Goal: Task Accomplishment & Management: Use online tool/utility

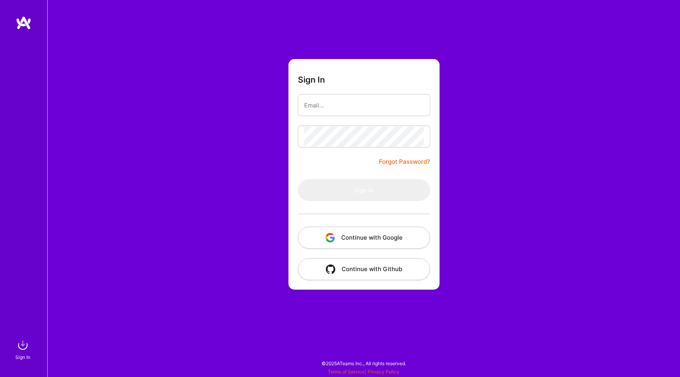
type input "[PERSON_NAME][EMAIL_ADDRESS][PERSON_NAME][DOMAIN_NAME]"
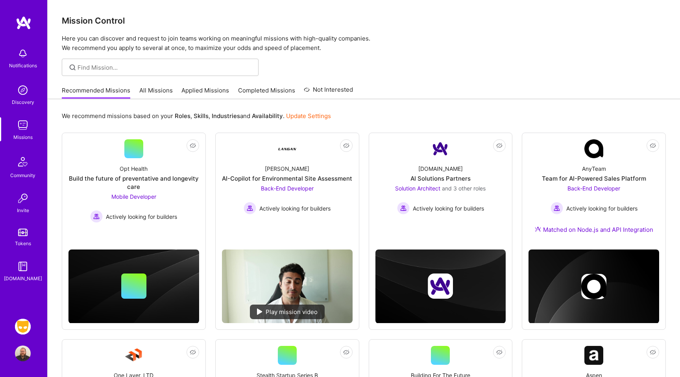
click at [24, 324] on img at bounding box center [23, 327] width 16 height 16
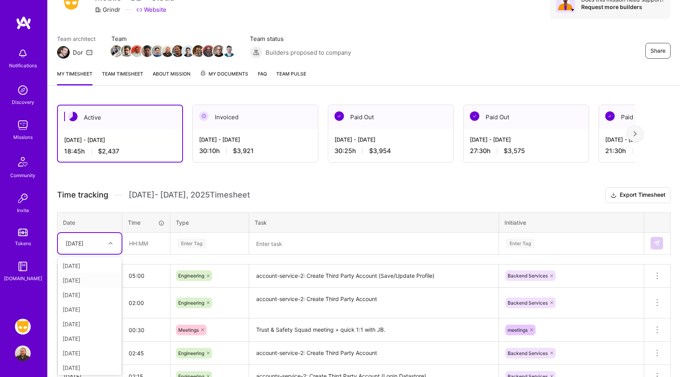
click at [101, 254] on div "option [DATE] focused, 2 of 13. 12 results available. Use Up and Down to choose…" at bounding box center [90, 243] width 64 height 21
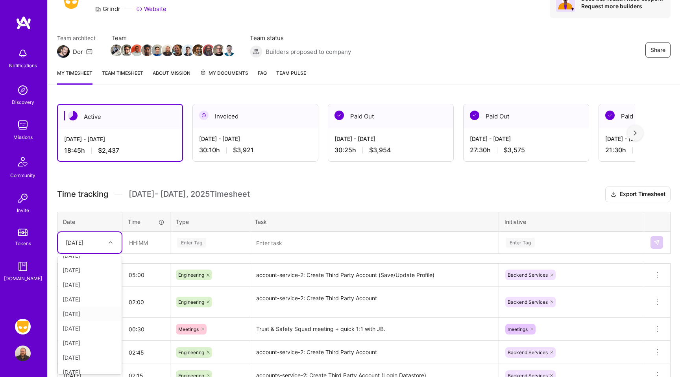
scroll to position [24, 0]
click at [88, 328] on div "[DATE]" at bounding box center [90, 328] width 64 height 15
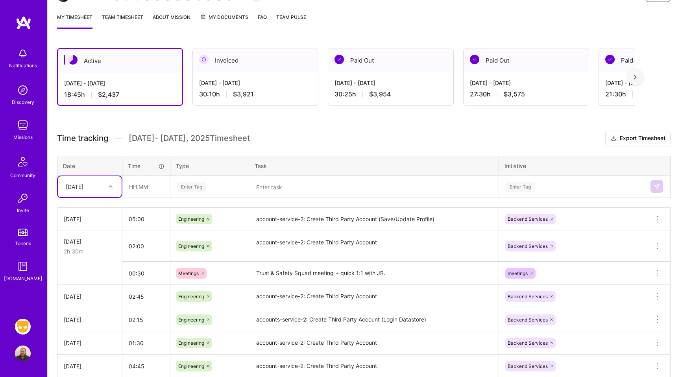
scroll to position [65, 0]
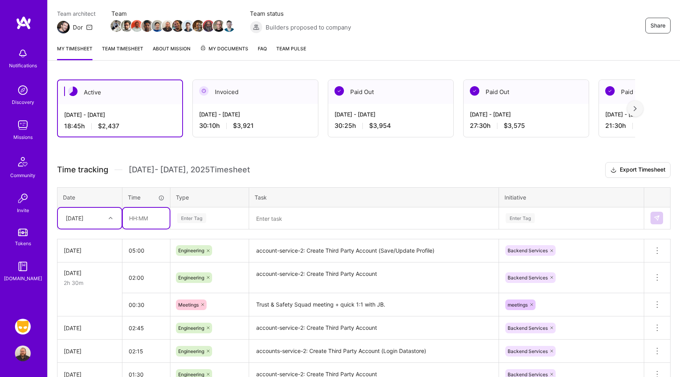
click at [142, 220] on input "text" at bounding box center [146, 218] width 47 height 21
type input "04:00"
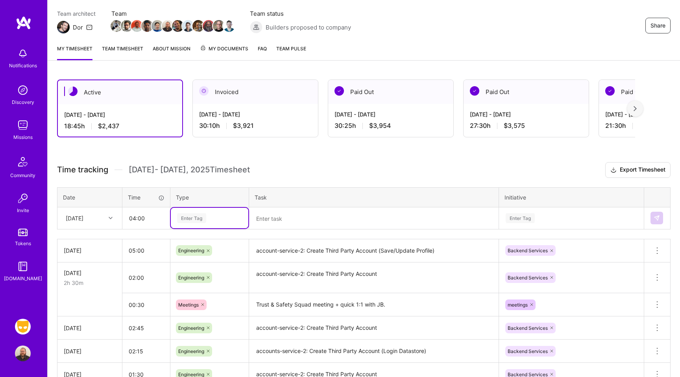
click at [199, 220] on div "Enter Tag" at bounding box center [191, 218] width 29 height 12
type input "eng"
click at [196, 247] on span "Engineering" at bounding box center [192, 244] width 34 height 11
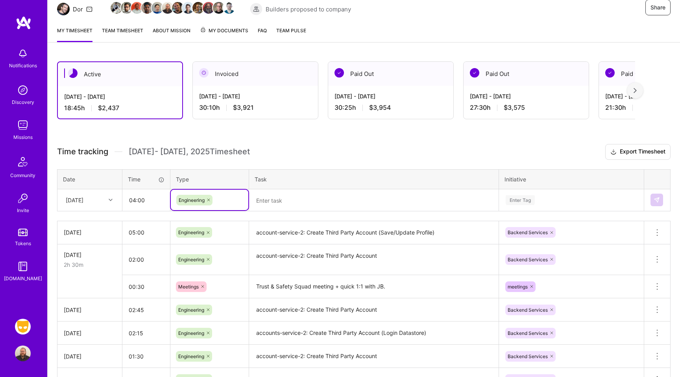
click at [528, 210] on div "Enter Tag" at bounding box center [571, 200] width 144 height 20
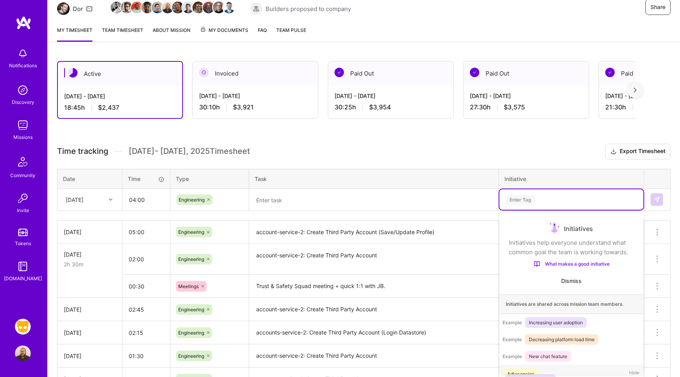
scroll to position [13, 0]
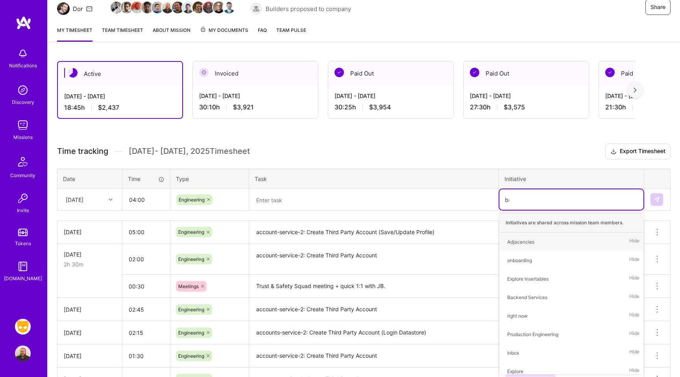
type input "bac"
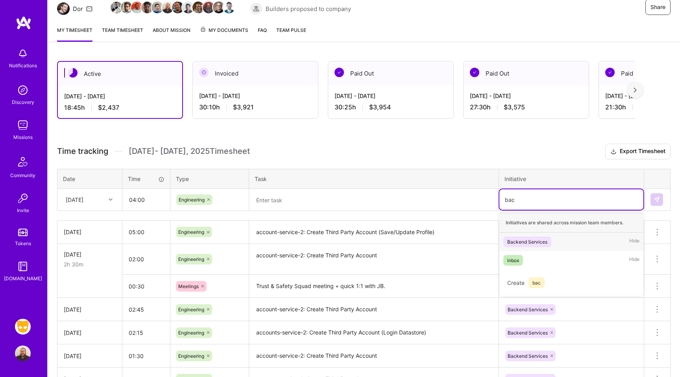
click at [523, 239] on div "Backend Services" at bounding box center [527, 242] width 40 height 8
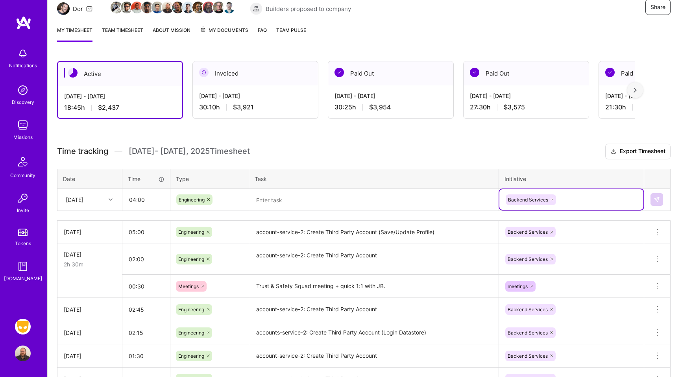
click at [372, 200] on textarea at bounding box center [374, 200] width 248 height 20
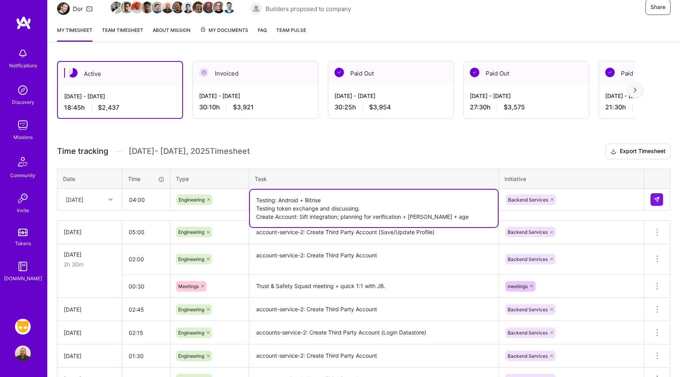
click at [257, 207] on textarea "Testing: Android + Bitrise Testing token exchange and discussing. Create Accoun…" at bounding box center [374, 208] width 248 height 37
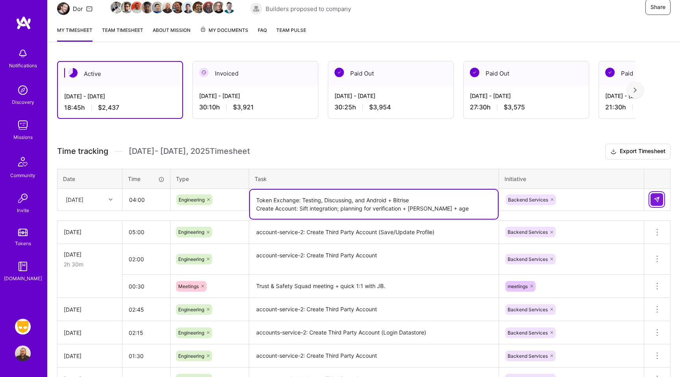
type textarea "Token Exchange: Testing, Discussing, and Android + Bitrise Create Account: Sift…"
click at [657, 199] on img at bounding box center [657, 199] width 6 height 6
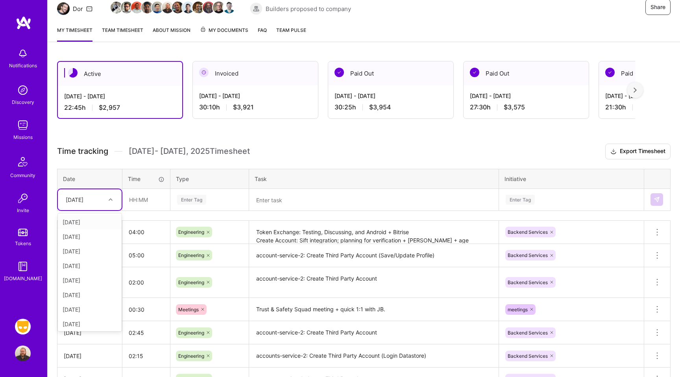
click at [96, 203] on div "[DATE]" at bounding box center [84, 199] width 44 height 13
click at [84, 293] on div "[DATE]" at bounding box center [90, 295] width 64 height 15
click at [190, 200] on div "Enter Tag" at bounding box center [191, 200] width 29 height 12
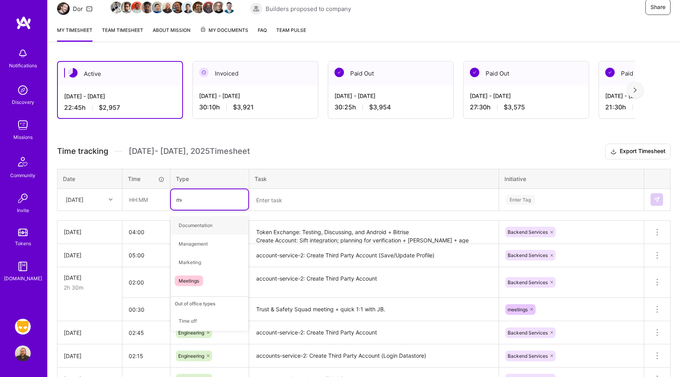
type input "mee"
click at [198, 230] on div "Meetings" at bounding box center [210, 225] width 78 height 18
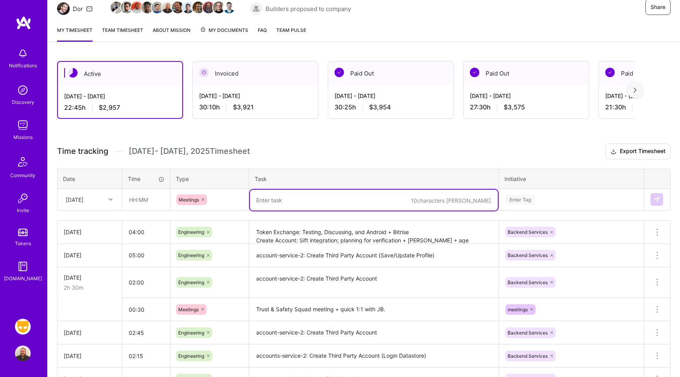
click at [291, 196] on textarea at bounding box center [374, 200] width 248 height 21
type textarea "Trust & Safety Squad"
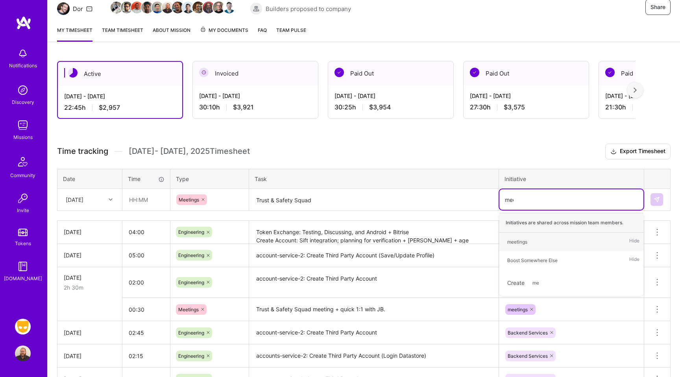
type input "meet"
click at [519, 242] on div "meetings" at bounding box center [517, 242] width 20 height 8
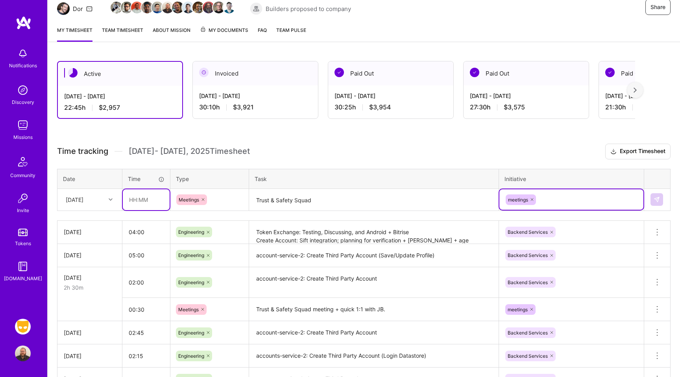
click at [131, 204] on input "text" at bounding box center [146, 199] width 47 height 21
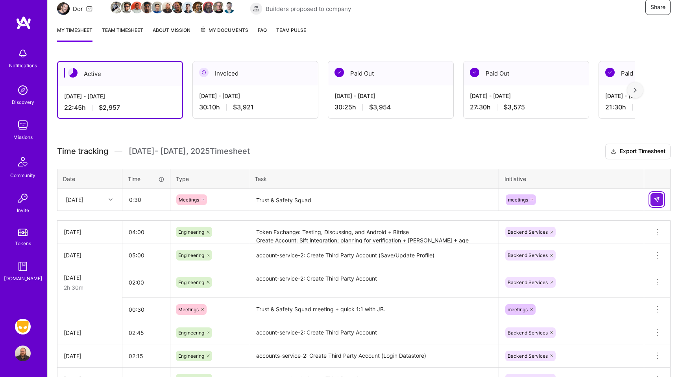
type input "00:30"
click at [657, 203] on button at bounding box center [657, 199] width 13 height 13
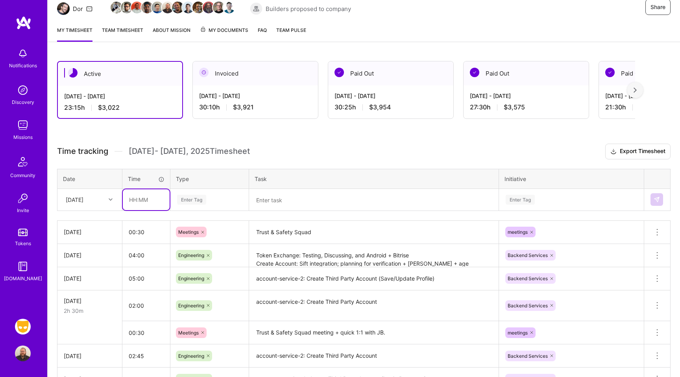
click at [133, 202] on input "text" at bounding box center [146, 199] width 47 height 21
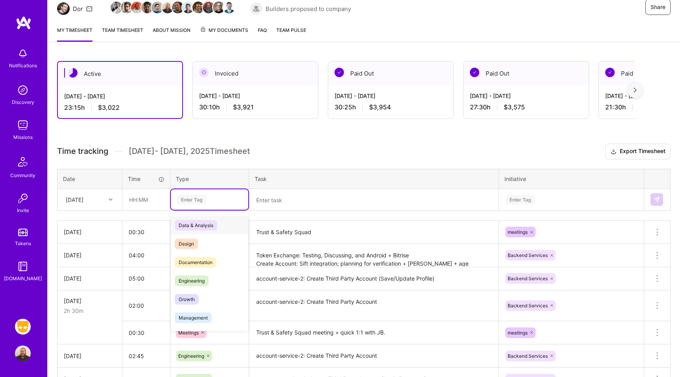
click at [192, 197] on div "Enter Tag" at bounding box center [191, 200] width 29 height 12
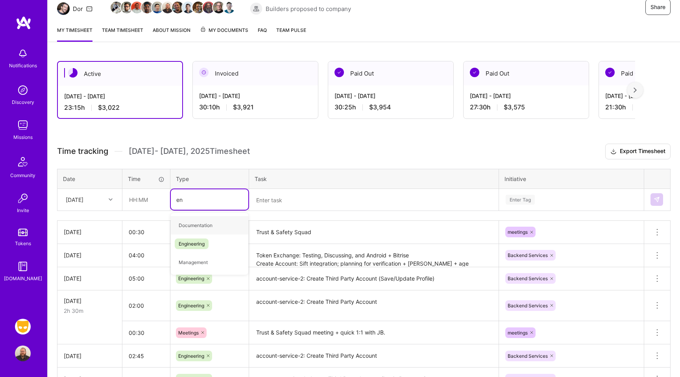
type input "eng"
click at [211, 226] on div "Engineering" at bounding box center [210, 225] width 78 height 18
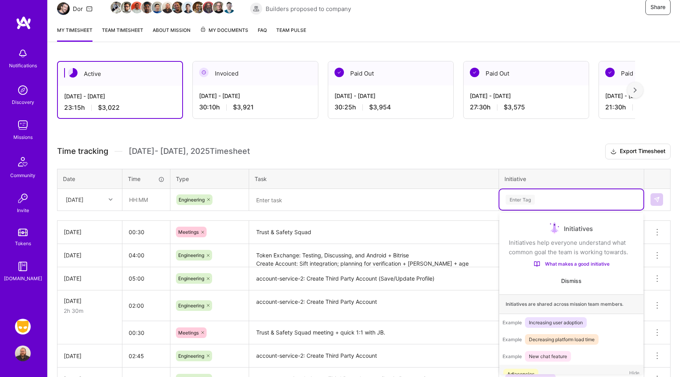
click at [538, 204] on div "Enter Tag" at bounding box center [571, 200] width 133 height 10
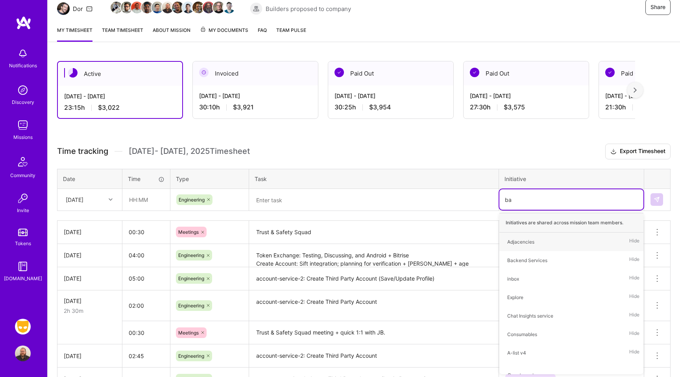
type input "bac"
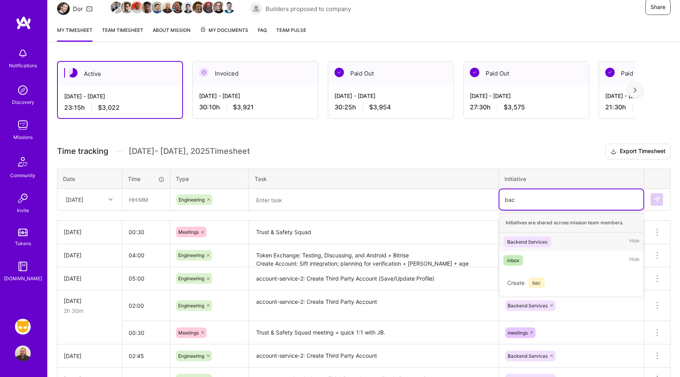
click at [514, 240] on div "Backend Services" at bounding box center [527, 242] width 40 height 8
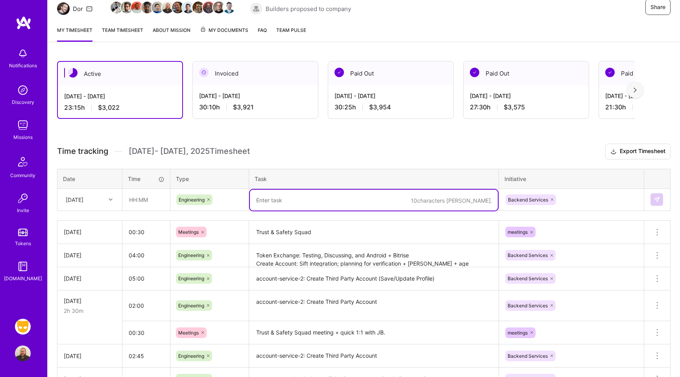
click at [305, 202] on textarea at bounding box center [374, 200] width 248 height 21
type textarea "P"
type textarea "Create Account: Plan for Verification"
click at [142, 199] on input "text" at bounding box center [146, 199] width 47 height 21
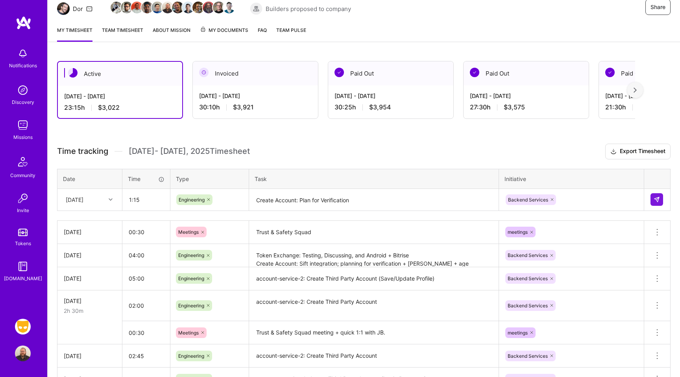
type input "01:15"
click at [369, 202] on textarea "Create Account: Plan for Verification" at bounding box center [374, 200] width 248 height 21
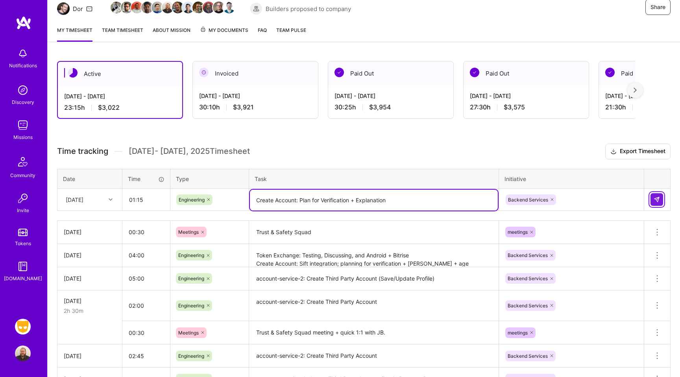
type textarea "Create Account: Plan for Verification + Explanation"
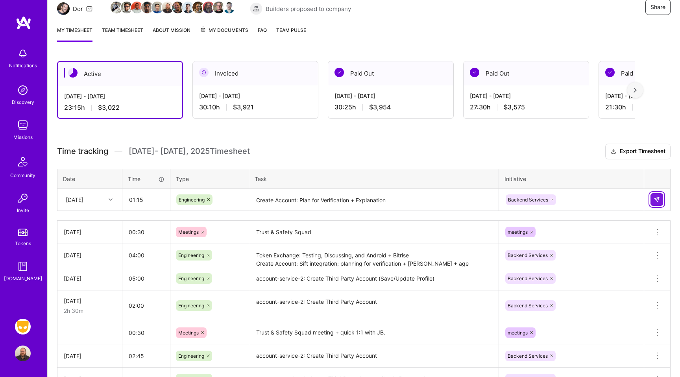
click at [657, 200] on img at bounding box center [657, 199] width 6 height 6
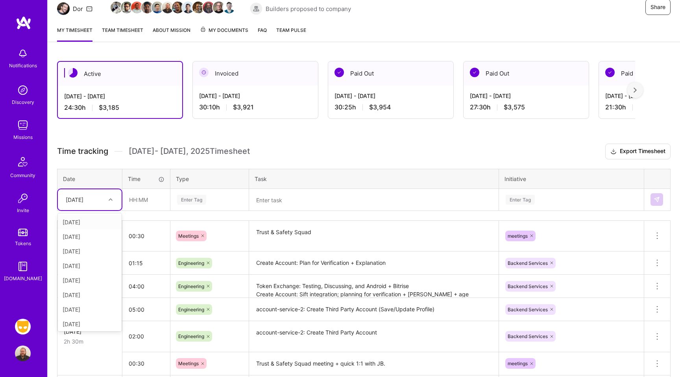
click at [108, 198] on div at bounding box center [111, 199] width 12 height 10
click at [80, 280] on div "[DATE]" at bounding box center [90, 281] width 64 height 15
click at [151, 202] on input "text" at bounding box center [146, 199] width 47 height 21
type input "02:00"
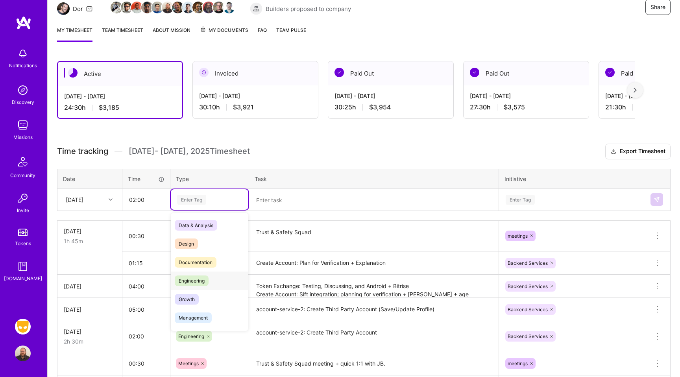
click at [202, 283] on span "Engineering" at bounding box center [192, 281] width 34 height 11
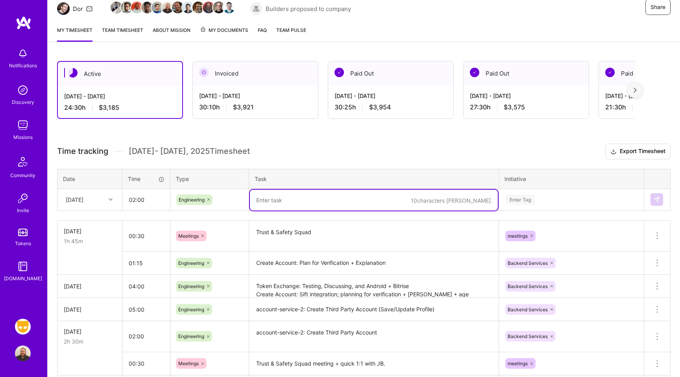
click at [284, 198] on textarea at bounding box center [374, 200] width 248 height 21
type textarea "Create Account: Vetting and implementing "verification" plan."
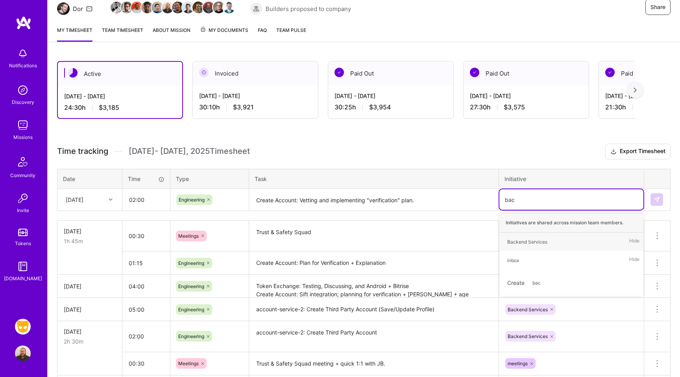
type input "back"
click at [559, 242] on div "Backend Services Hide" at bounding box center [571, 242] width 144 height 18
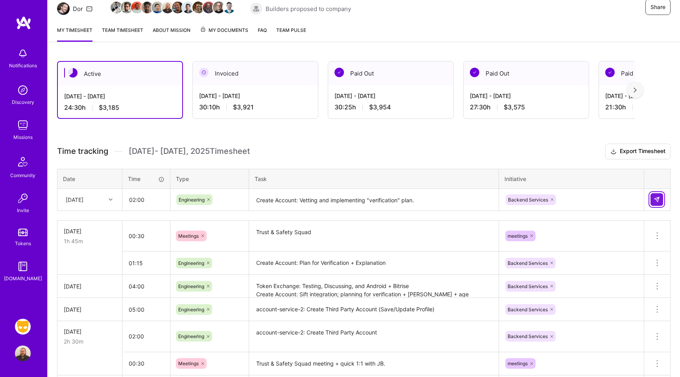
click at [654, 199] on img at bounding box center [657, 199] width 6 height 6
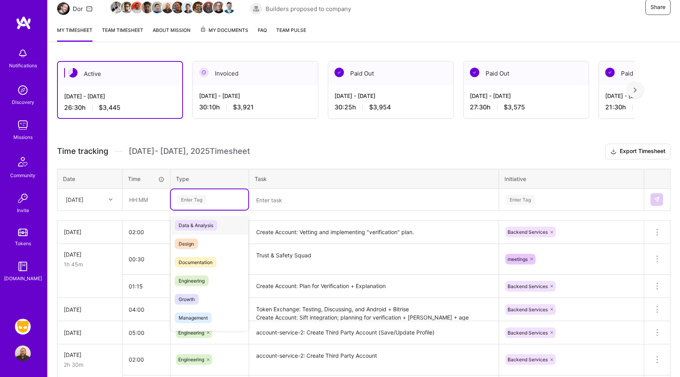
click at [187, 198] on div "Enter Tag" at bounding box center [191, 200] width 29 height 12
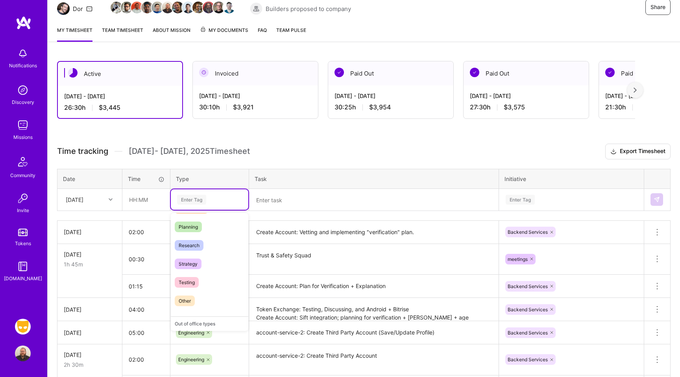
scroll to position [164, 0]
click at [192, 279] on span "Testing" at bounding box center [187, 283] width 24 height 11
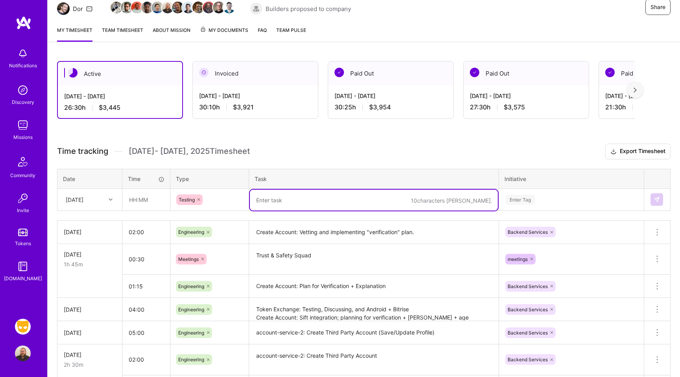
click at [270, 198] on textarea at bounding box center [374, 200] width 248 height 21
type textarea "S"
type textarea "Trust & Safety Squad, Token Exchange Testing, Fixing and related Discussions"
click at [129, 198] on input "text" at bounding box center [146, 199] width 47 height 21
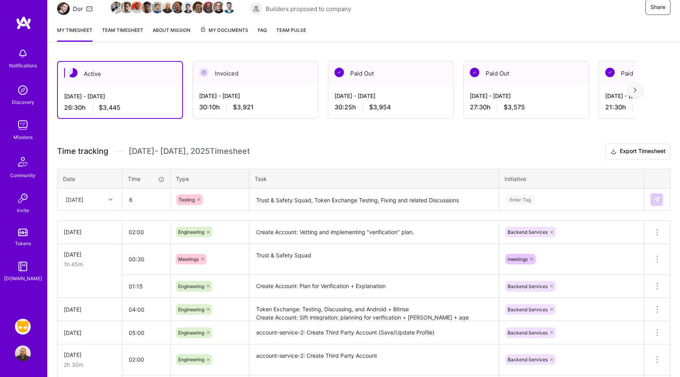
type input "06:00"
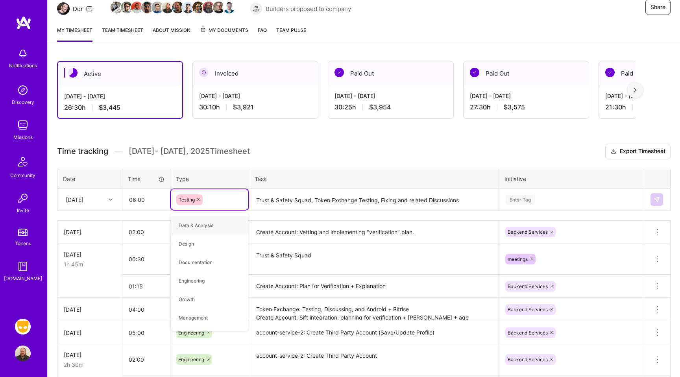
click at [532, 200] on div "Enter Tag" at bounding box center [520, 200] width 29 height 12
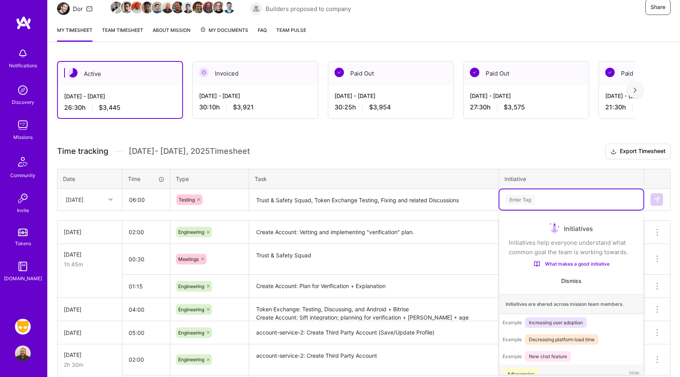
scroll to position [15, 0]
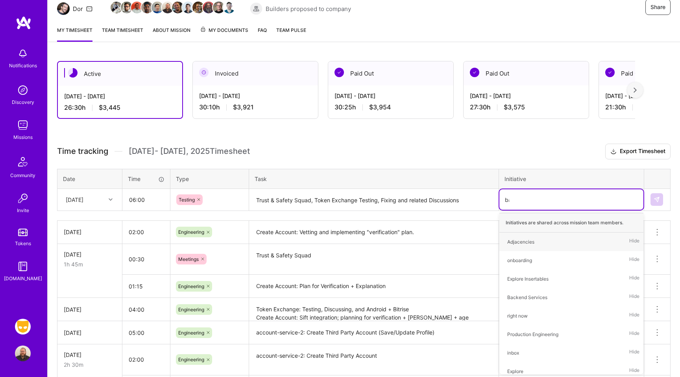
type input "bac"
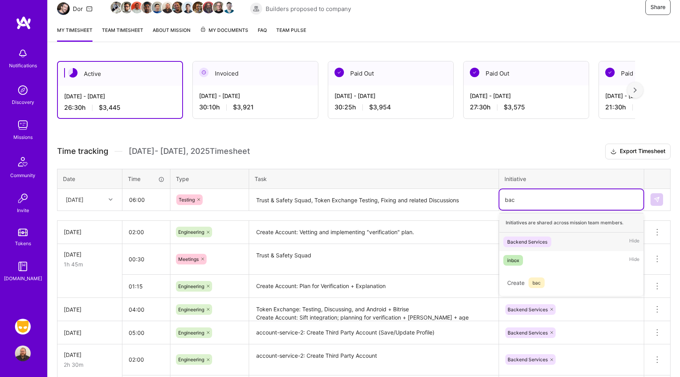
click at [536, 242] on div "Backend Services" at bounding box center [527, 242] width 40 height 8
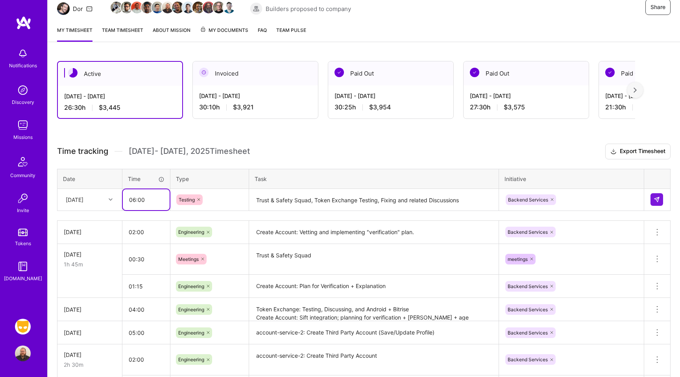
drag, startPoint x: 148, startPoint y: 202, endPoint x: 84, endPoint y: 211, distance: 64.3
click at [84, 211] on div "Time tracking [DATE] - [DATE] Timesheet Export Timesheet Date Time Type Task In…" at bounding box center [364, 328] width 614 height 369
type input "03:00"
click at [111, 200] on icon at bounding box center [111, 200] width 4 height 4
click at [85, 253] on div "[DATE]" at bounding box center [90, 251] width 64 height 15
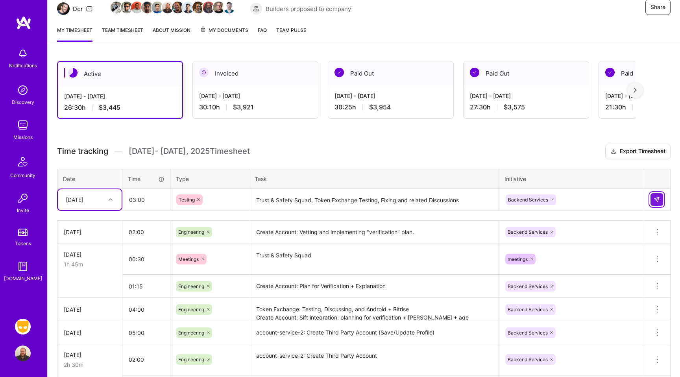
click at [658, 201] on img at bounding box center [657, 199] width 6 height 6
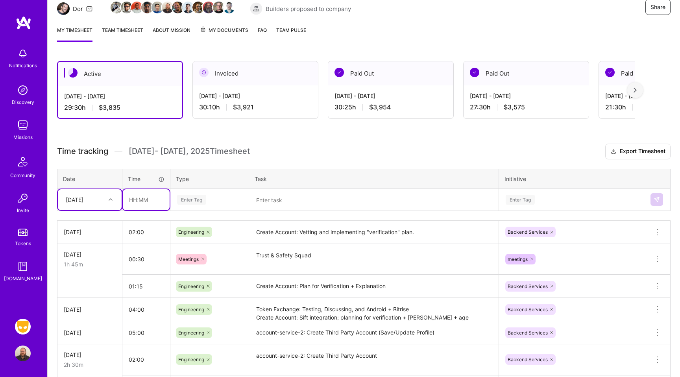
click at [142, 202] on input "text" at bounding box center [146, 199] width 47 height 21
type input "03:00"
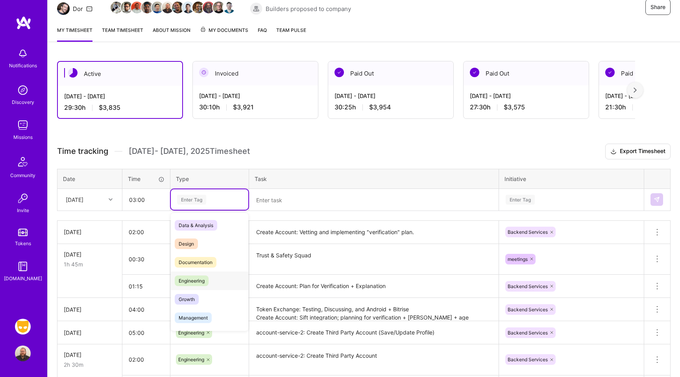
click at [203, 274] on div "Engineering" at bounding box center [210, 281] width 78 height 18
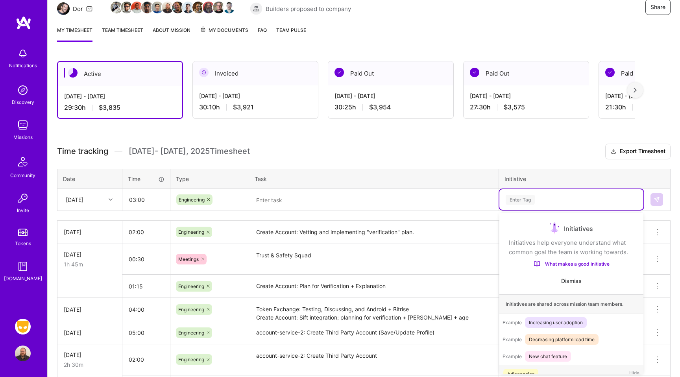
click at [518, 195] on div "Enter Tag" at bounding box center [520, 200] width 29 height 12
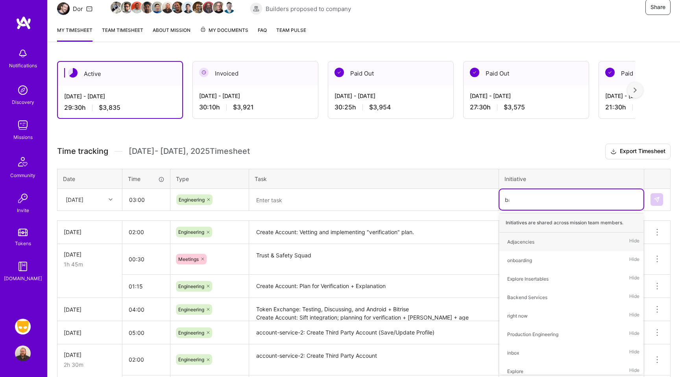
type input "bac"
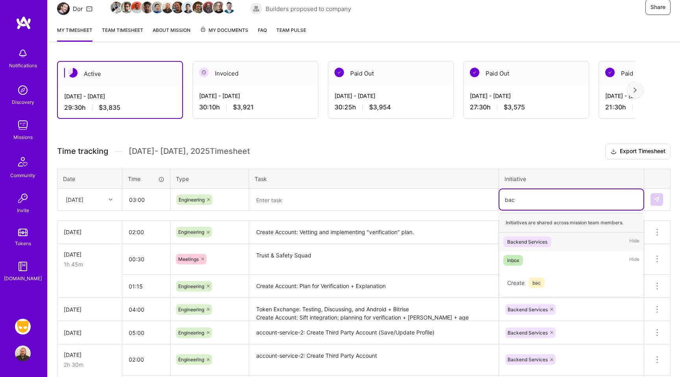
click at [532, 237] on span "Backend Services" at bounding box center [527, 242] width 48 height 11
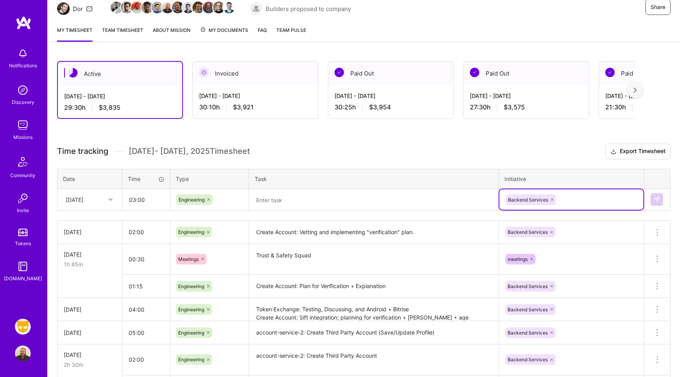
click at [303, 201] on textarea at bounding box center [374, 200] width 248 height 21
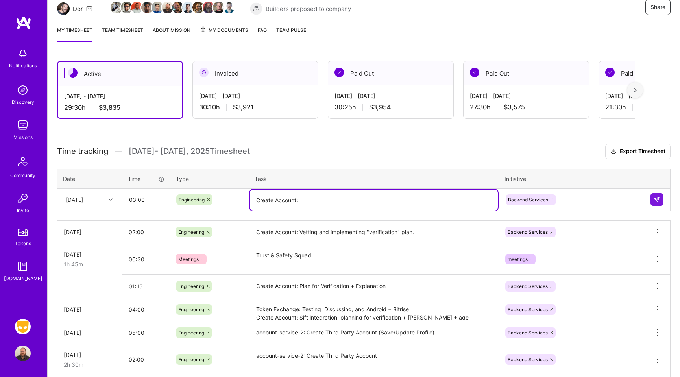
type textarea "Create Account:"
click at [106, 200] on div at bounding box center [111, 199] width 12 height 10
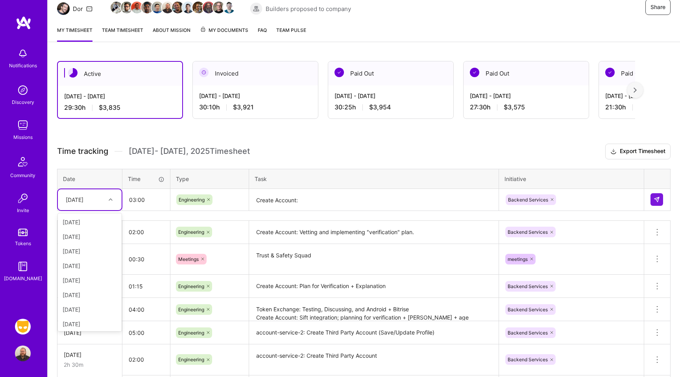
scroll to position [60, 0]
click at [95, 276] on div "[DATE]" at bounding box center [90, 279] width 64 height 15
click at [656, 199] on img at bounding box center [657, 199] width 6 height 6
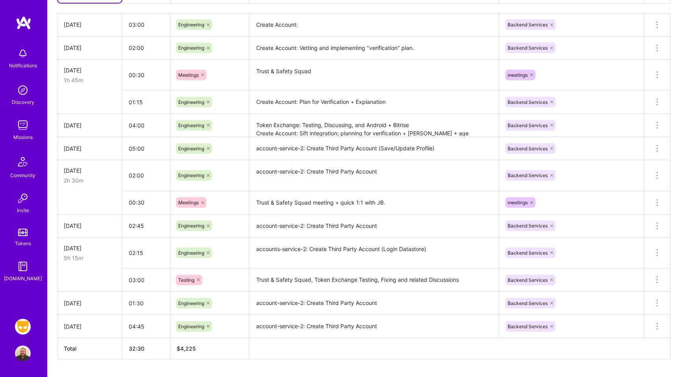
scroll to position [312, 0]
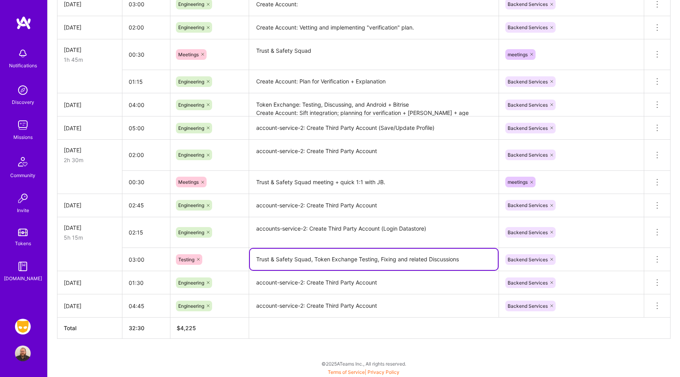
drag, startPoint x: 256, startPoint y: 263, endPoint x: 479, endPoint y: 258, distance: 223.6
click at [480, 258] on textarea "Trust & Safety Squad, Token Exchange Testing, Fixing and related Discussions" at bounding box center [374, 259] width 248 height 21
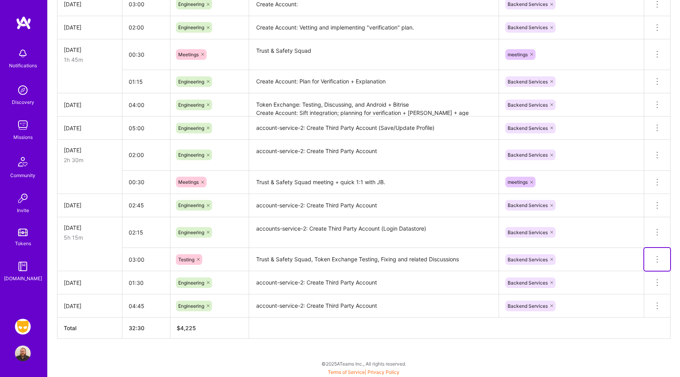
click at [658, 261] on icon at bounding box center [657, 259] width 9 height 9
click at [646, 274] on button "Delete row" at bounding box center [638, 272] width 41 height 19
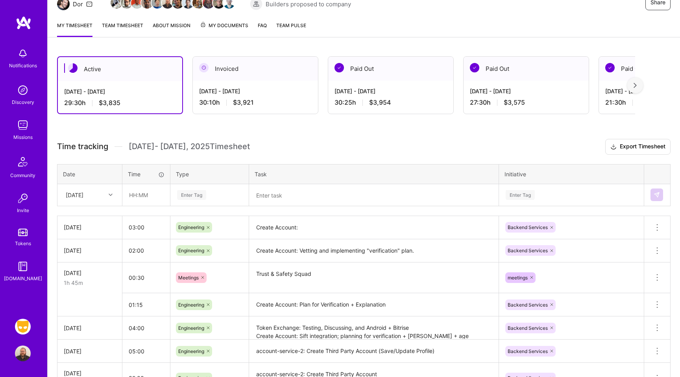
scroll to position [0, 0]
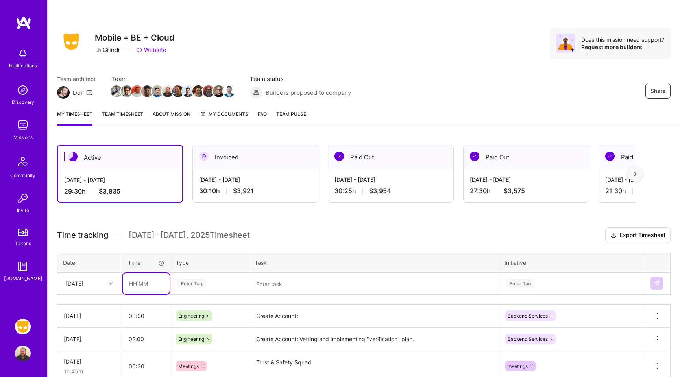
click at [136, 284] on input "text" at bounding box center [146, 283] width 47 height 21
type input "03:00"
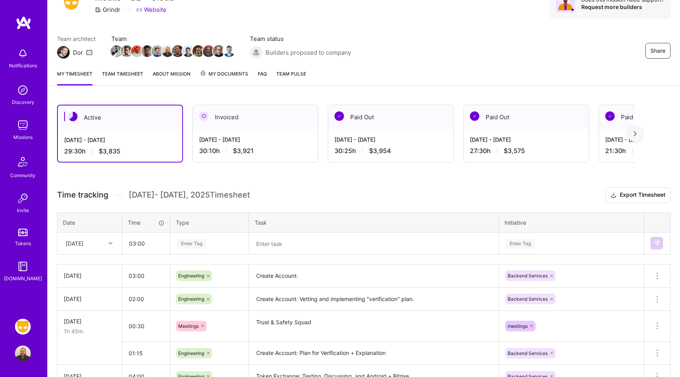
scroll to position [41, 0]
type input "test"
click at [197, 268] on span "Testing" at bounding box center [187, 268] width 24 height 11
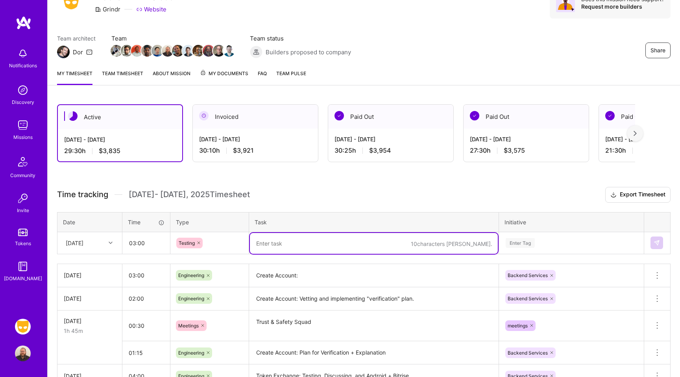
click at [296, 245] on textarea at bounding box center [374, 243] width 248 height 21
paste textarea "Trust & Safety Squad, Token Exchange Testing, Fixing and related Discussions"
type textarea "Trust & Safety Squad, Token Exchange Testing, Fixing and related Discussions"
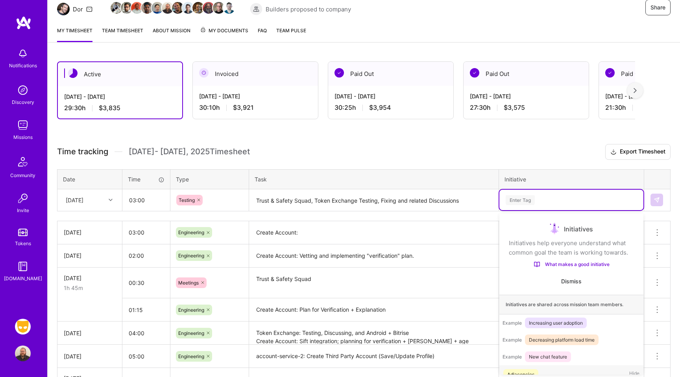
scroll to position [84, 0]
click at [561, 210] on div "option Backend Services, selected. option Adjacencies focused, 1 of 38. 38 resu…" at bounding box center [571, 199] width 144 height 20
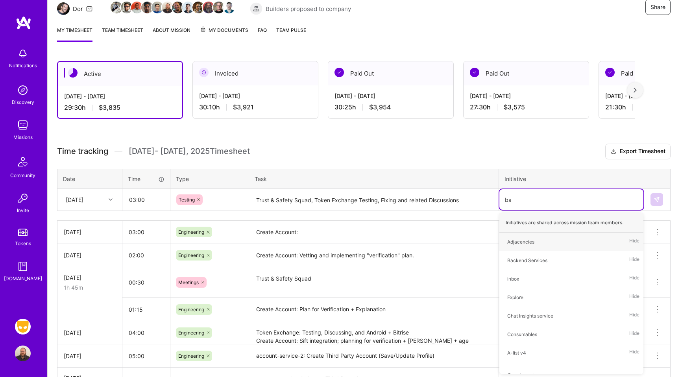
type input "bac"
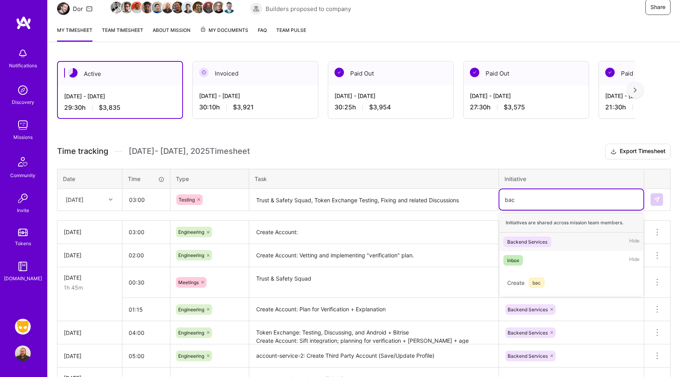
click at [537, 242] on div "Backend Services" at bounding box center [527, 242] width 40 height 8
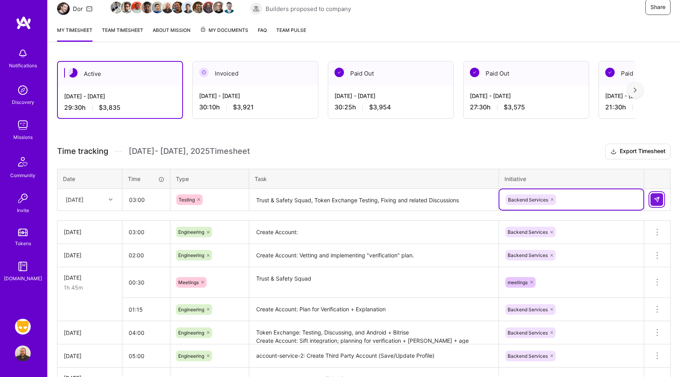
click at [654, 199] on img at bounding box center [657, 199] width 6 height 6
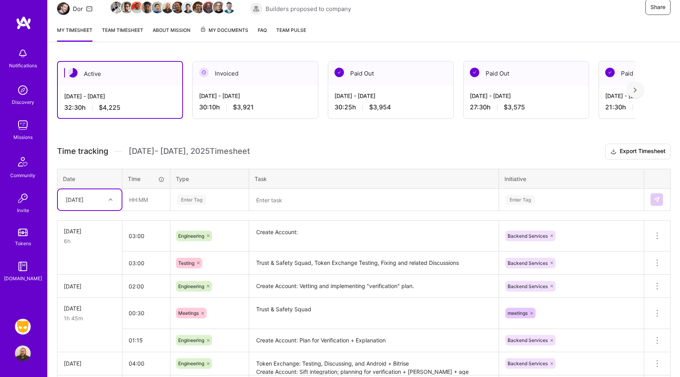
click at [275, 201] on textarea at bounding box center [374, 200] width 248 height 21
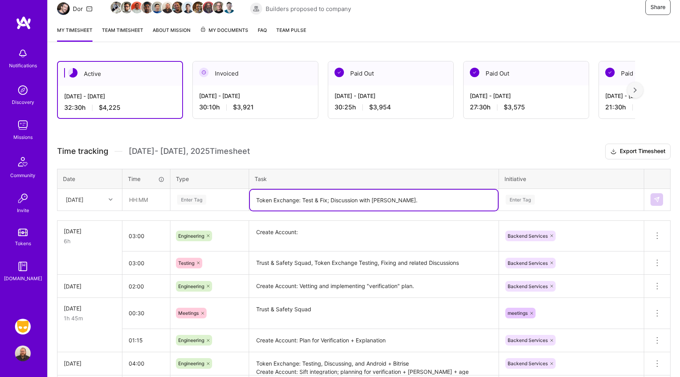
type textarea "Token Exchange: Test & Fix; Discussion with [PERSON_NAME]."
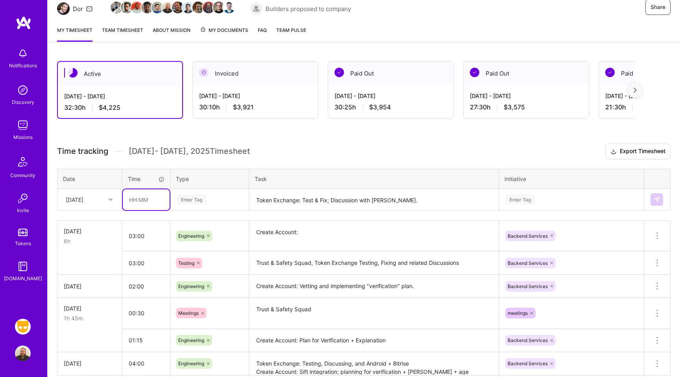
click at [156, 201] on input "text" at bounding box center [146, 199] width 47 height 21
type input "01:30"
type input "test"
click at [191, 222] on span "Testing" at bounding box center [187, 225] width 24 height 11
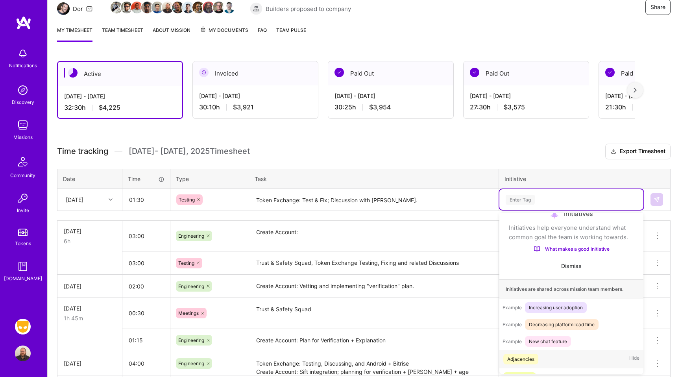
click at [561, 195] on div "Enter Tag" at bounding box center [571, 200] width 133 height 10
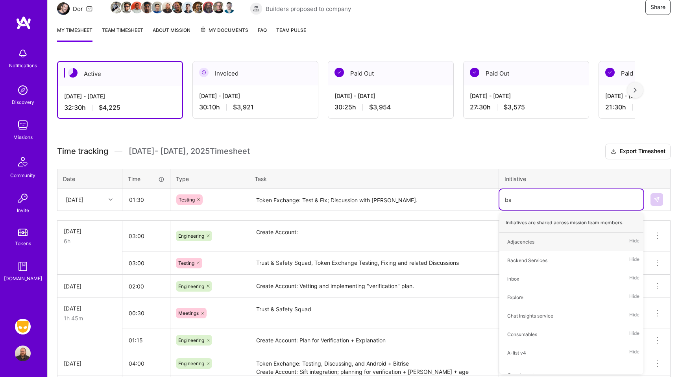
type input "bac"
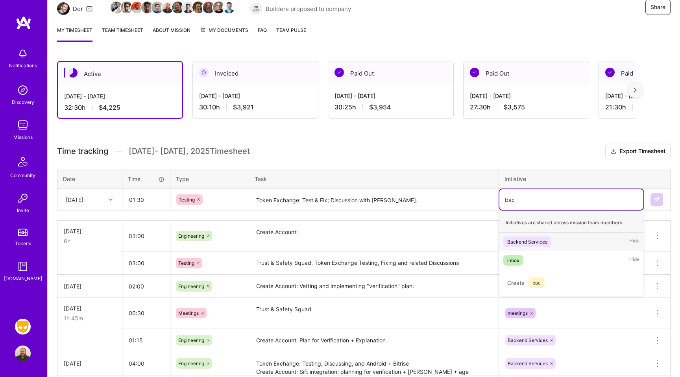
click at [534, 237] on span "Backend Services" at bounding box center [527, 242] width 48 height 11
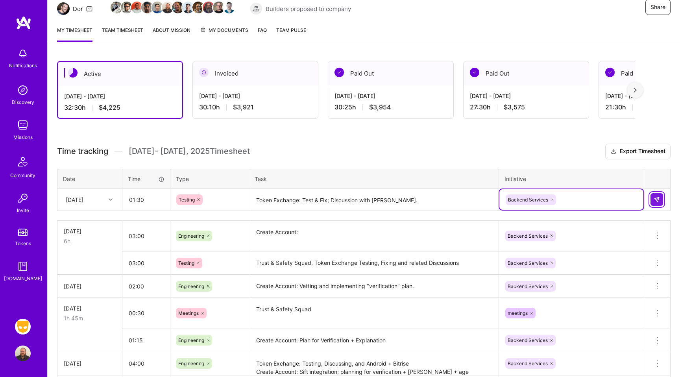
click at [660, 200] on img at bounding box center [657, 199] width 6 height 6
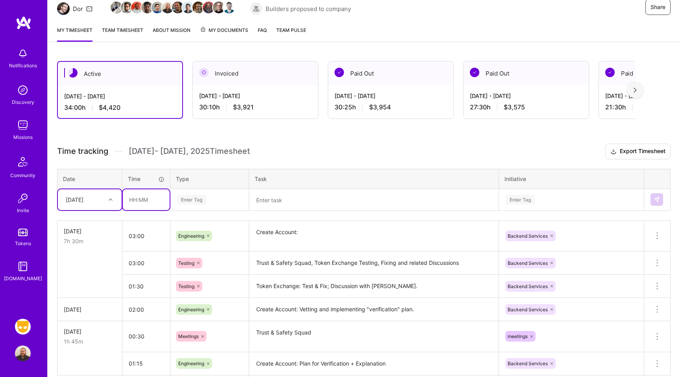
click at [136, 205] on input "text" at bounding box center [146, 199] width 47 height 21
type input "03:15"
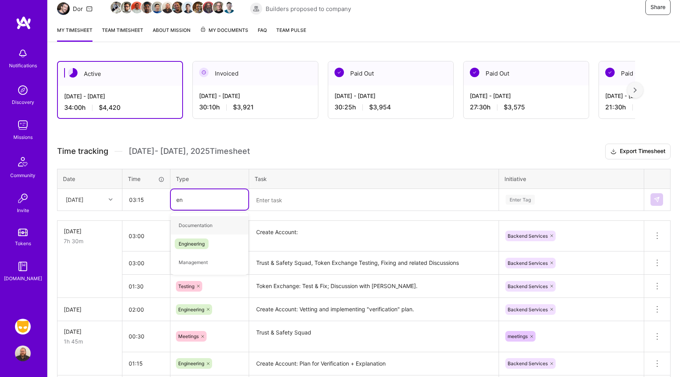
type input "eng"
click at [209, 222] on div "Engineering" at bounding box center [210, 225] width 78 height 18
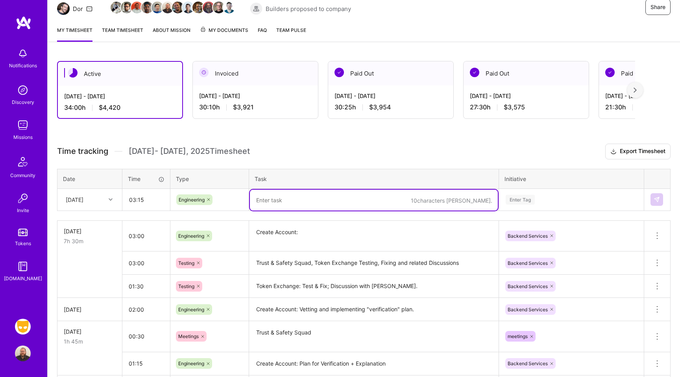
click at [301, 202] on textarea at bounding box center [374, 200] width 248 height 21
type textarea "Create Account"
click at [520, 192] on div "Enter Tag" at bounding box center [571, 199] width 144 height 20
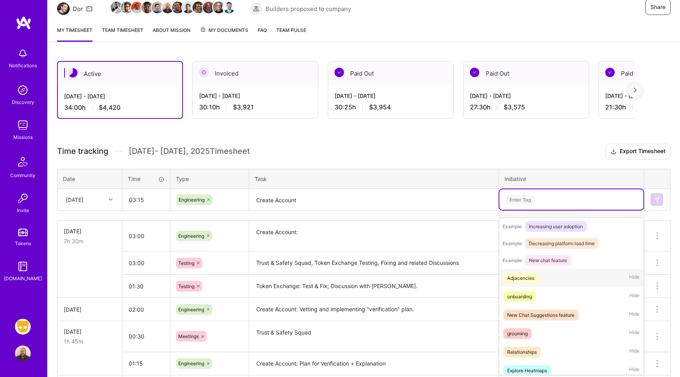
scroll to position [91, 0]
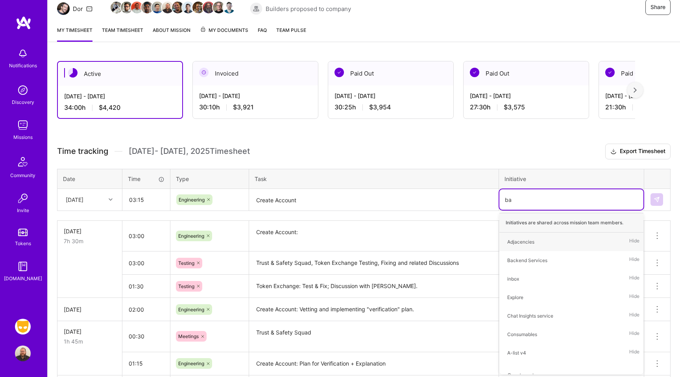
type input "bac"
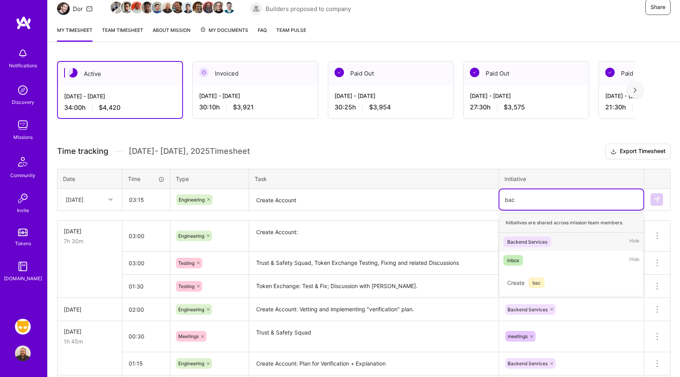
click at [535, 242] on div "Backend Services" at bounding box center [527, 242] width 40 height 8
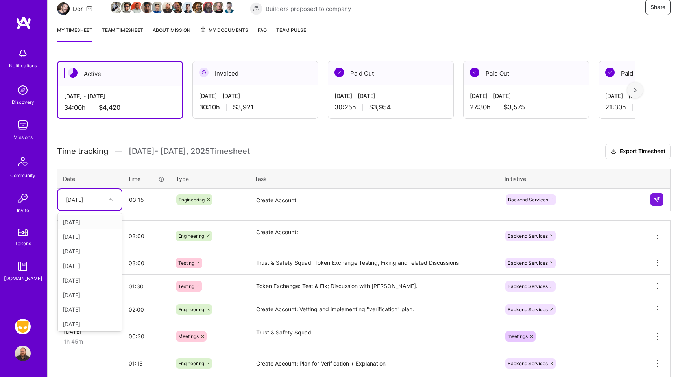
click at [83, 200] on div "[DATE]" at bounding box center [75, 200] width 18 height 8
click at [87, 292] on div "[DATE]" at bounding box center [90, 293] width 64 height 15
click at [654, 197] on img at bounding box center [657, 199] width 6 height 6
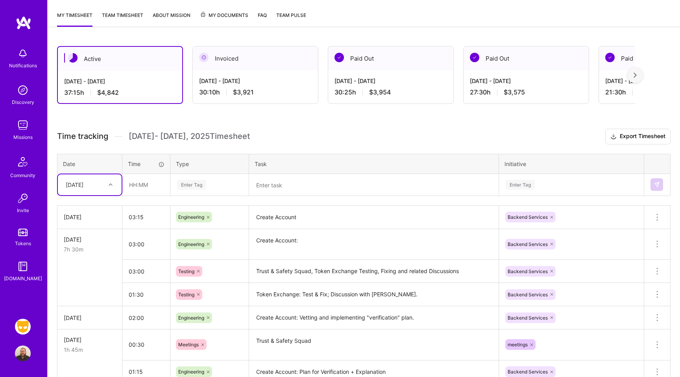
scroll to position [106, 0]
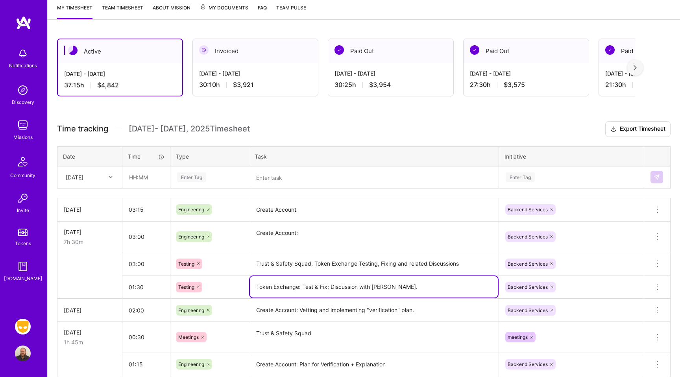
drag, startPoint x: 257, startPoint y: 287, endPoint x: 402, endPoint y: 283, distance: 145.3
click at [403, 284] on textarea "Token Exchange: Test & Fix; Discussion with [PERSON_NAME]." at bounding box center [374, 286] width 248 height 21
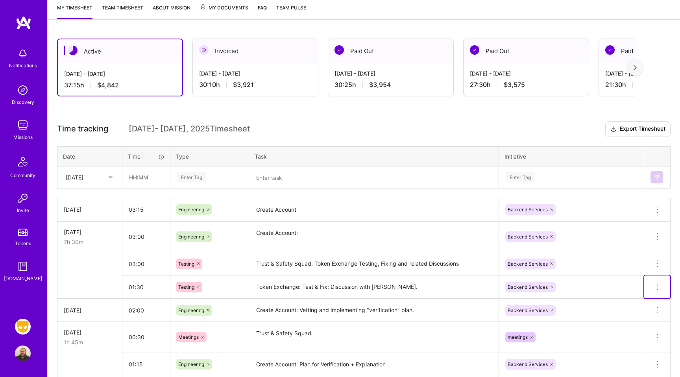
click at [658, 286] on icon at bounding box center [657, 286] width 9 height 9
click at [648, 301] on button "Delete row" at bounding box center [638, 300] width 41 height 19
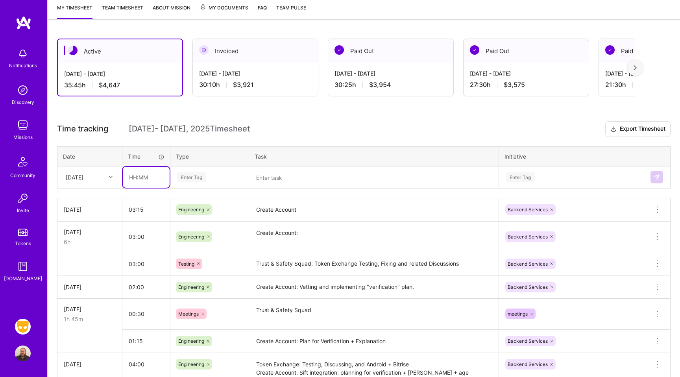
click at [137, 175] on input "text" at bounding box center [146, 177] width 47 height 21
type input "01:30"
type input "test"
click at [183, 198] on span "Testing" at bounding box center [187, 203] width 24 height 11
click at [286, 189] on div "Time tracking [DATE] - [DATE] Timesheet Export Timesheet Date Time Type Task In…" at bounding box center [364, 344] width 614 height 446
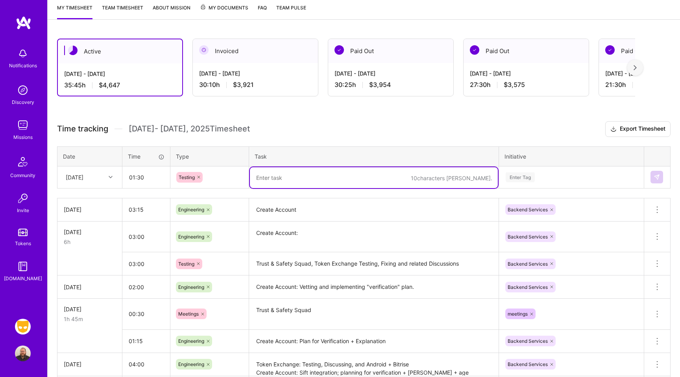
click at [287, 185] on textarea at bounding box center [374, 177] width 248 height 21
paste textarea "Token Exchange: Test & Fix; Discussion with [PERSON_NAME]."
type textarea "Token Exchange: Test & Fix; Discussion with [PERSON_NAME]."
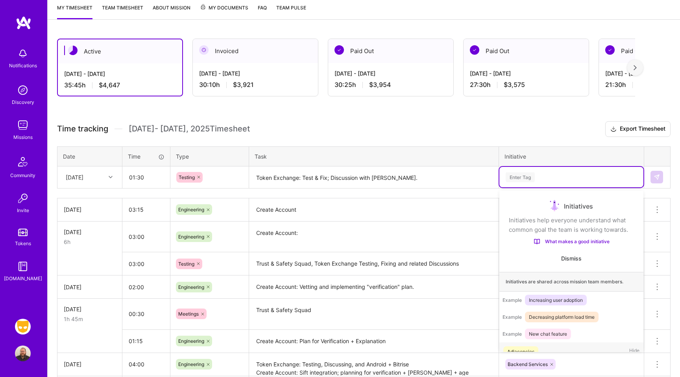
click at [565, 175] on div "Enter Tag" at bounding box center [571, 177] width 133 height 10
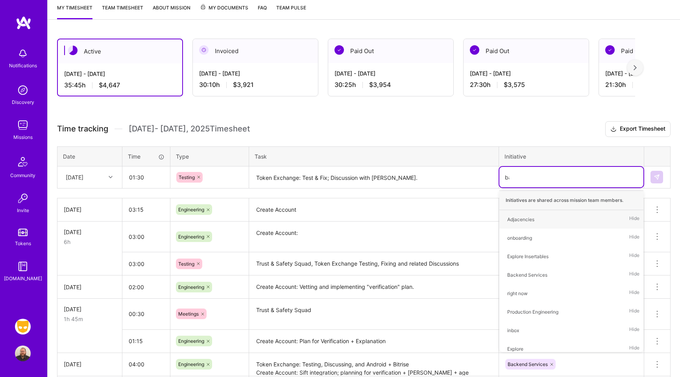
type input "bac"
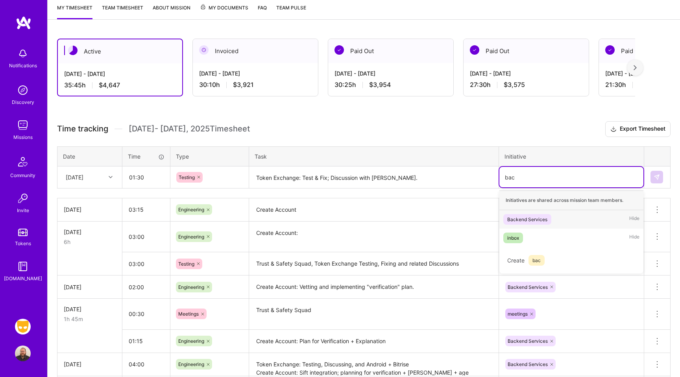
click at [535, 215] on div "Backend Services" at bounding box center [527, 219] width 40 height 8
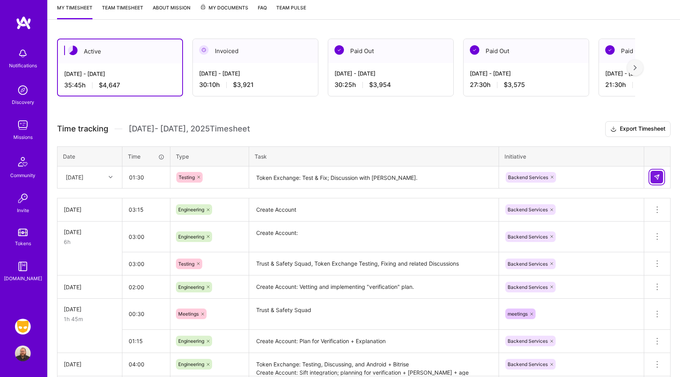
click at [658, 177] on img at bounding box center [657, 177] width 6 height 6
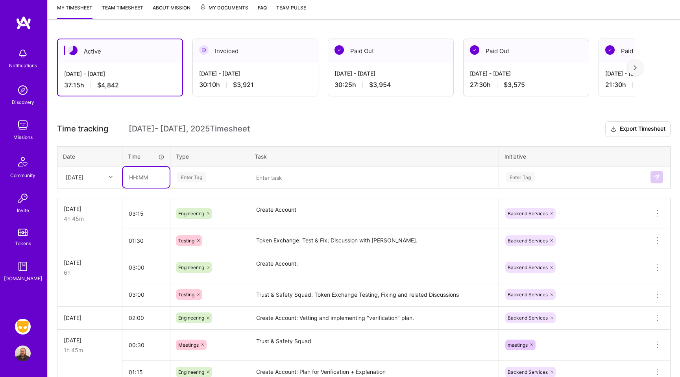
click at [145, 181] on input "text" at bounding box center [146, 177] width 47 height 21
type input "00:30"
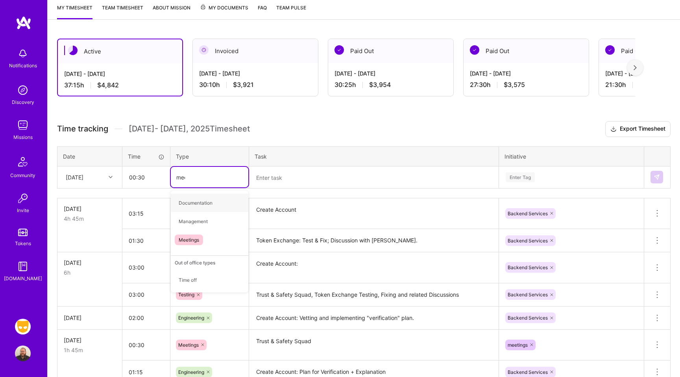
type input "meet"
click at [188, 202] on span "Meetings" at bounding box center [189, 203] width 28 height 11
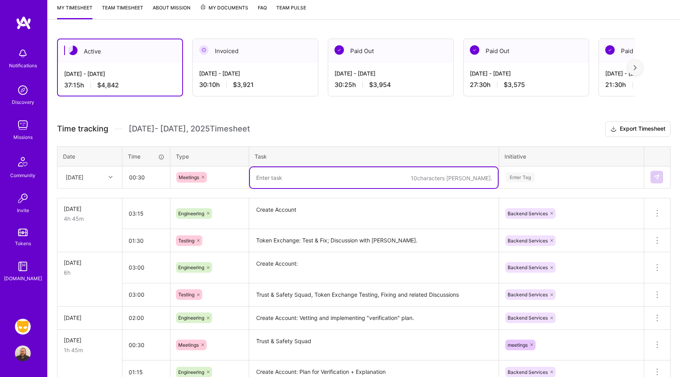
click at [261, 181] on textarea at bounding box center [374, 177] width 248 height 21
type textarea "Trust & Safety Squad"
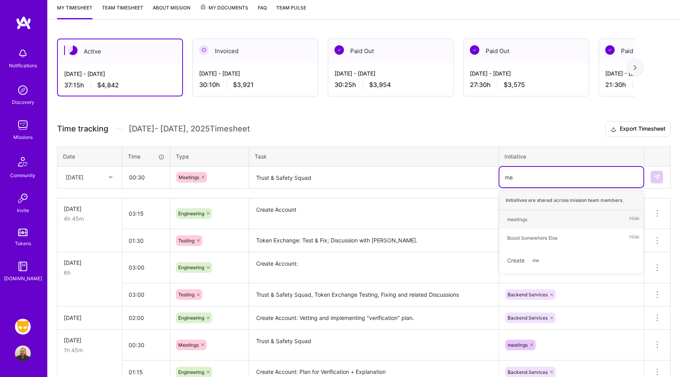
type input "mee"
click at [530, 216] on span "meetings" at bounding box center [517, 219] width 28 height 11
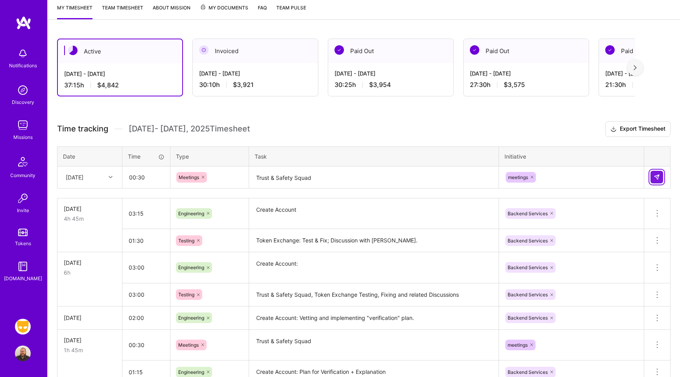
click at [662, 179] on button at bounding box center [657, 177] width 13 height 13
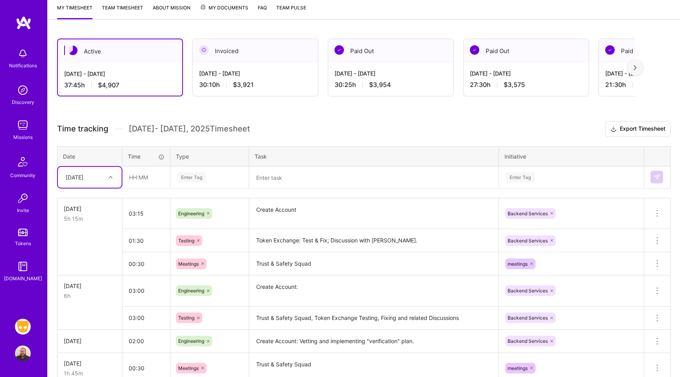
click at [96, 180] on div "[DATE]" at bounding box center [84, 177] width 44 height 13
click at [88, 286] on div "[DATE]" at bounding box center [90, 285] width 64 height 15
click at [147, 179] on input "text" at bounding box center [146, 177] width 47 height 21
type input "00:30"
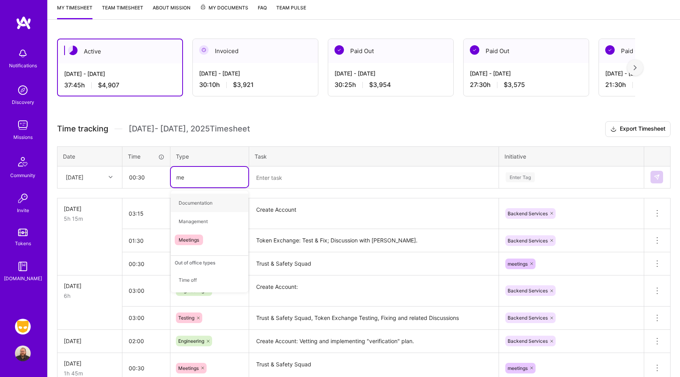
type input "mee"
click at [203, 202] on span "Meetings" at bounding box center [189, 203] width 28 height 11
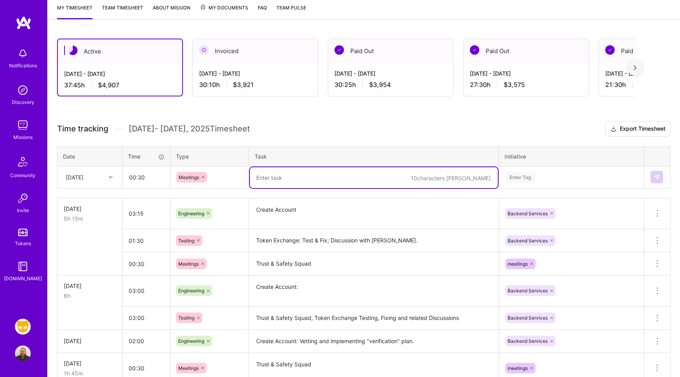
click at [296, 179] on textarea at bounding box center [374, 177] width 248 height 21
type textarea "S"
type textarea "Trust & Safety Squad"
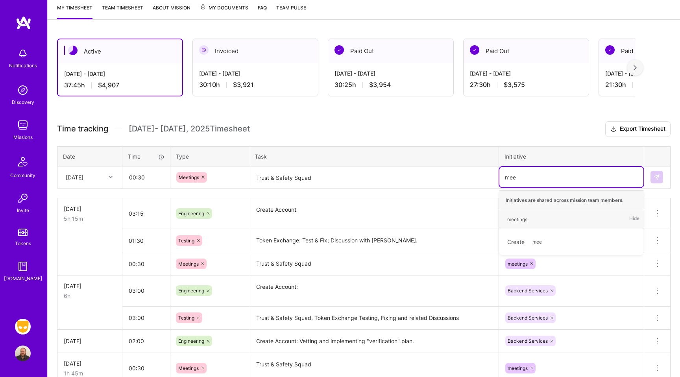
type input "meet"
click at [522, 220] on div "meetings" at bounding box center [517, 219] width 20 height 8
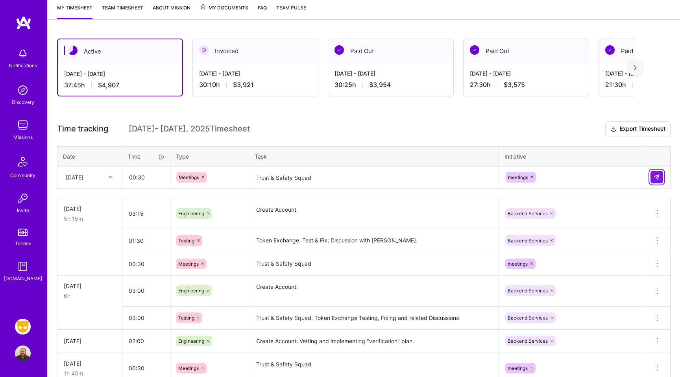
click at [657, 180] on img at bounding box center [657, 177] width 6 height 6
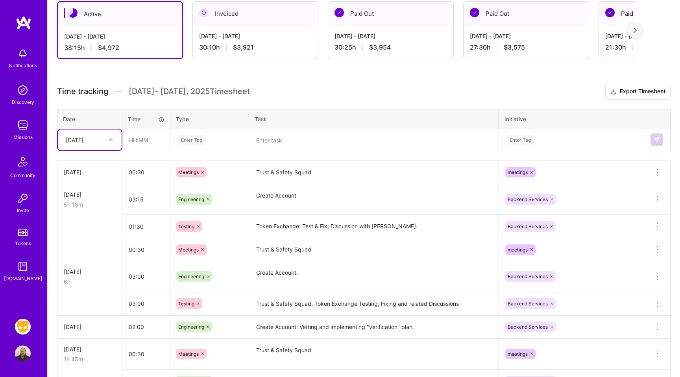
scroll to position [150, 0]
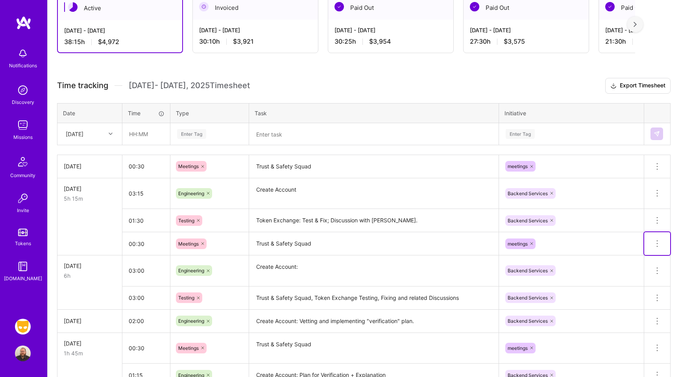
click at [658, 245] on icon at bounding box center [657, 243] width 9 height 9
click at [642, 256] on button "Delete row" at bounding box center [638, 257] width 41 height 19
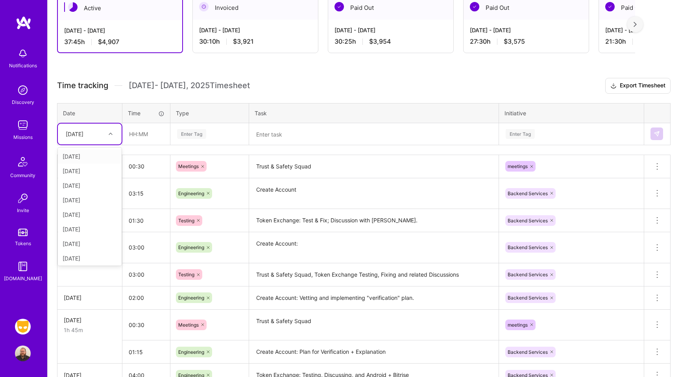
click at [83, 134] on div "[DATE]" at bounding box center [75, 134] width 18 height 8
click at [85, 252] on div "[DATE]" at bounding box center [90, 257] width 64 height 15
click at [148, 137] on input "text" at bounding box center [146, 134] width 47 height 21
type input "03:30"
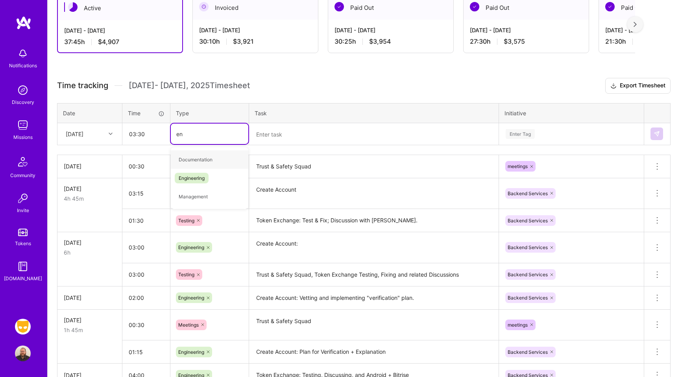
type input "eng"
click at [188, 159] on span "Engineering" at bounding box center [192, 159] width 34 height 11
click at [297, 141] on textarea at bounding box center [374, 134] width 248 height 21
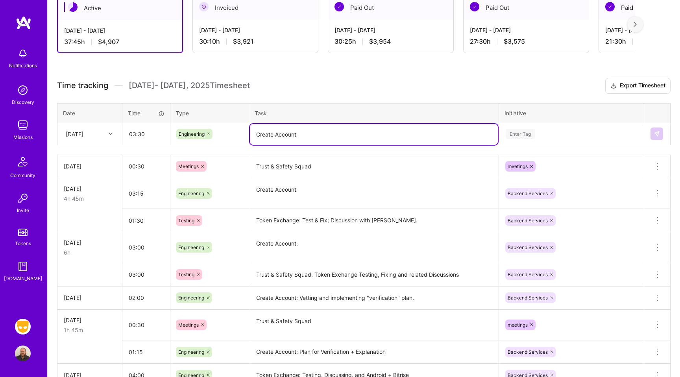
type textarea "Create Account"
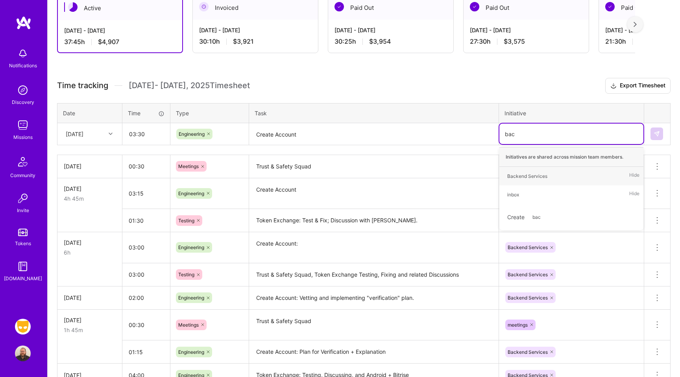
type input "back"
click at [525, 177] on div "Backend Services" at bounding box center [527, 176] width 40 height 8
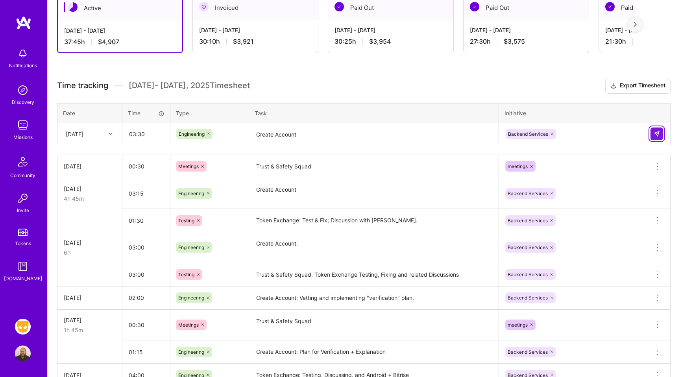
click at [658, 134] on img at bounding box center [657, 134] width 6 height 6
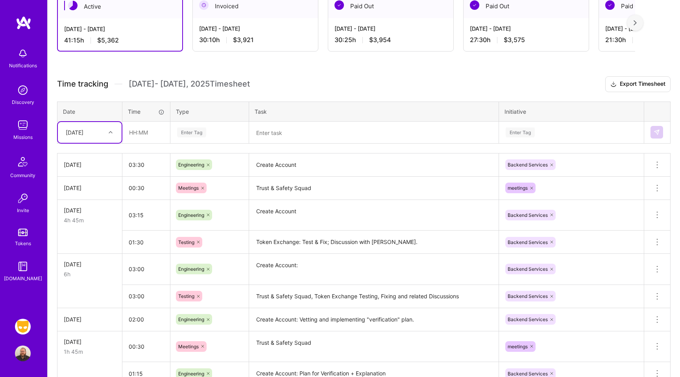
scroll to position [0, 0]
